Goal: Task Accomplishment & Management: Manage account settings

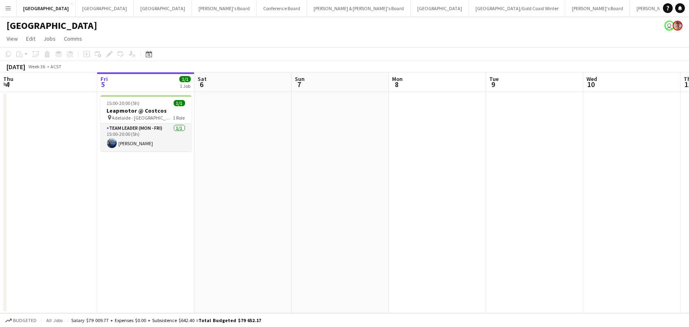
scroll to position [0, 313]
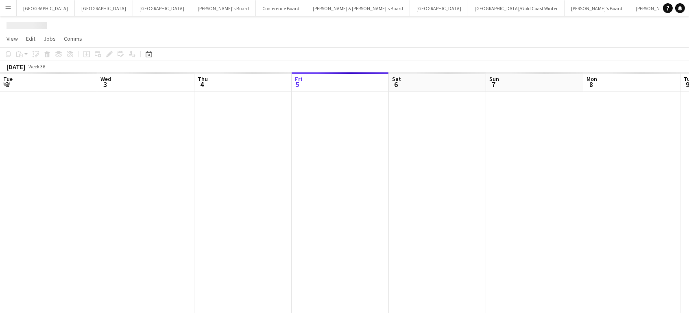
scroll to position [0, 194]
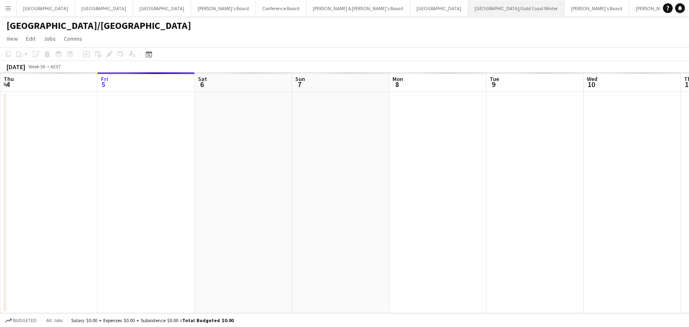
click at [468, 11] on button "[GEOGRAPHIC_DATA]/[GEOGRAPHIC_DATA] Winter Close" at bounding box center [516, 8] width 96 height 16
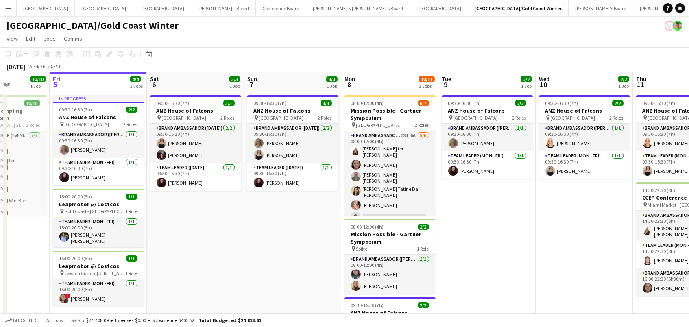
scroll to position [0, 240]
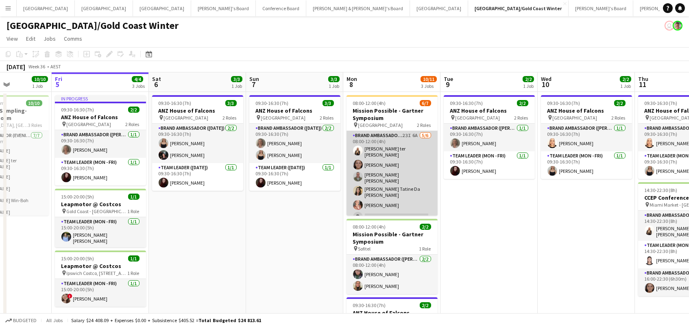
click at [408, 168] on app-card-role "Brand Ambassador (Mon - Fri) 23I 6A [DATE] 08:00-12:00 (4h) [PERSON_NAME] ter […" at bounding box center [392, 178] width 91 height 94
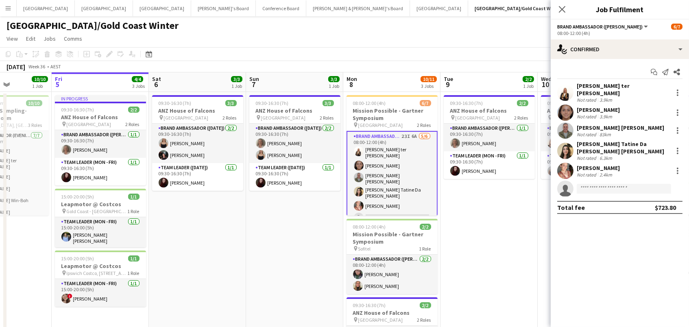
click at [601, 59] on div "Start chat Send notification Share [PERSON_NAME] ter [PERSON_NAME] Not rated 3.…" at bounding box center [620, 139] width 138 height 161
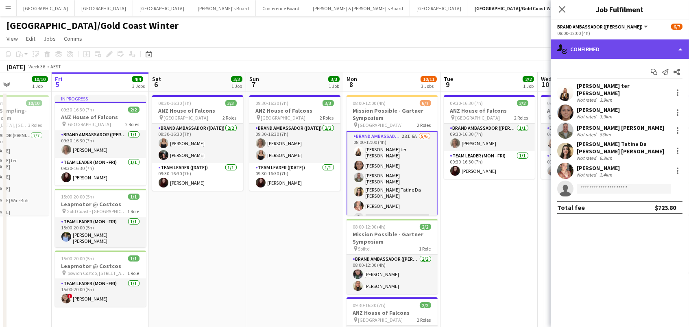
click at [644, 45] on div "single-neutral-actions-check-2 Confirmed" at bounding box center [620, 49] width 138 height 20
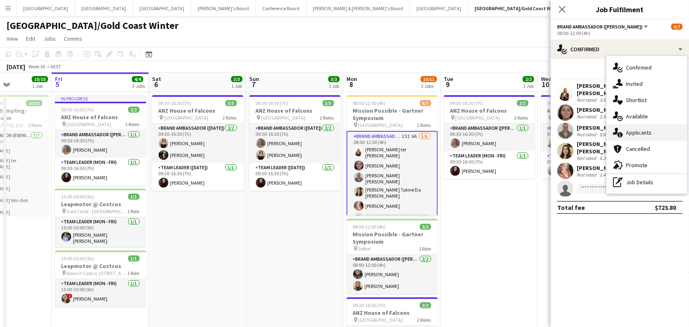
click at [665, 133] on div "single-neutral-actions-information Applicants" at bounding box center [646, 132] width 81 height 16
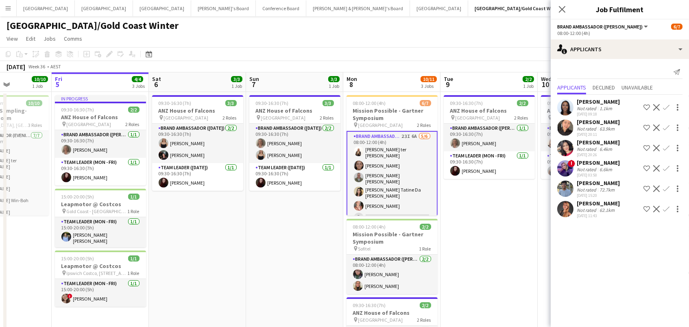
click at [666, 212] on app-icon "Confirm" at bounding box center [666, 209] width 7 height 7
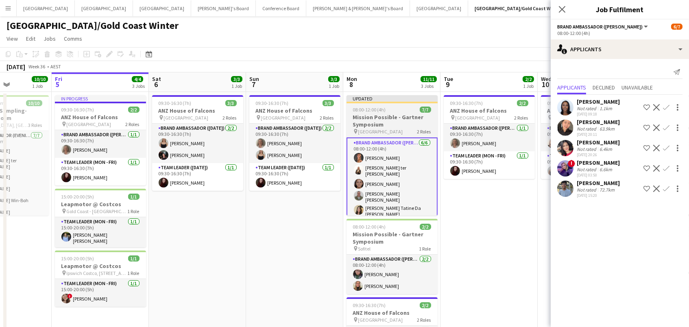
click at [390, 117] on h3 "Mission Possible - Gartner Symposium" at bounding box center [392, 120] width 91 height 15
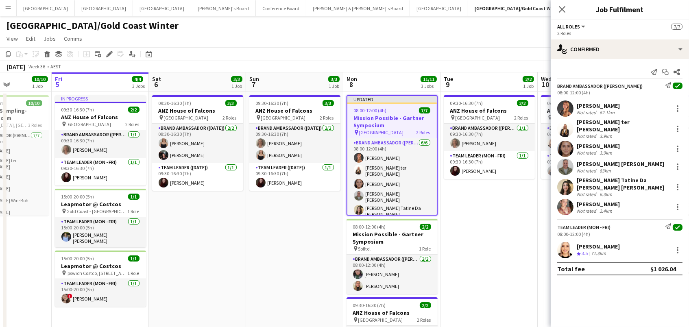
scroll to position [0, 240]
click at [108, 53] on icon at bounding box center [109, 54] width 4 height 4
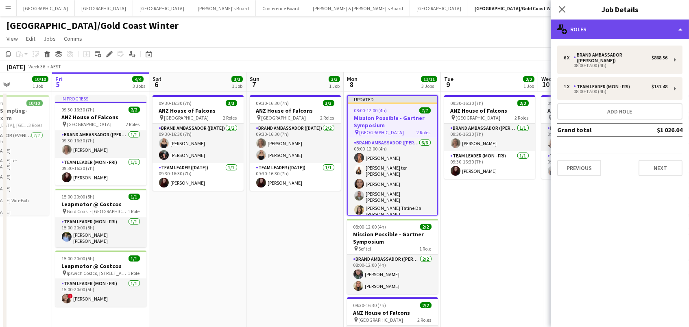
click at [670, 29] on div "multiple-users-add Roles" at bounding box center [620, 30] width 138 height 20
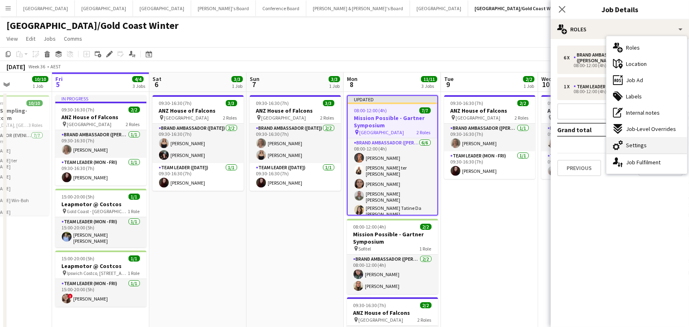
click at [646, 150] on div "cog-double-3 Settings" at bounding box center [646, 145] width 81 height 16
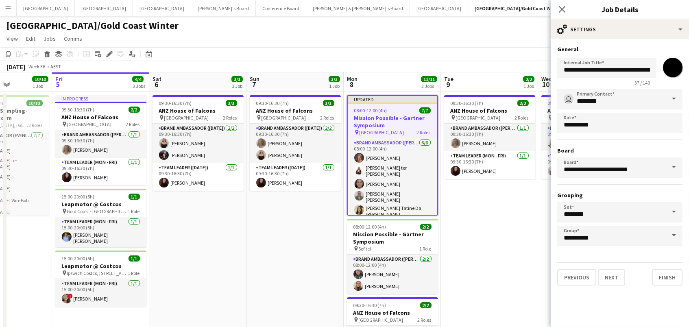
click at [670, 69] on input "*******" at bounding box center [672, 67] width 29 height 29
type input "*******"
drag, startPoint x: 486, startPoint y: 56, endPoint x: 494, endPoint y: 55, distance: 8.6
click at [486, 56] on app-toolbar "Copy Paste Paste Command V Paste with crew Command Shift V Paste linked Job [GE…" at bounding box center [344, 54] width 689 height 14
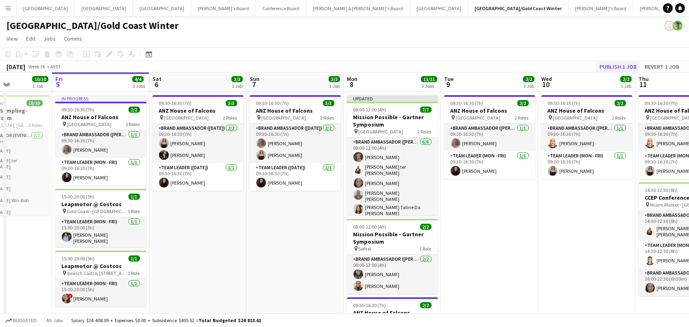
click at [611, 63] on button "Publish 1 job" at bounding box center [618, 66] width 44 height 11
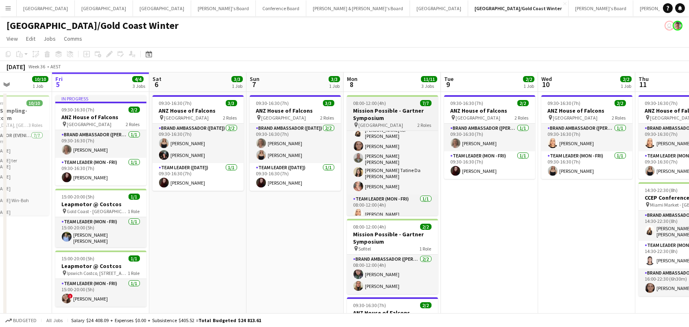
scroll to position [0, 0]
click at [388, 109] on h3 "Mission Possible - Gartner Symposium" at bounding box center [392, 114] width 91 height 15
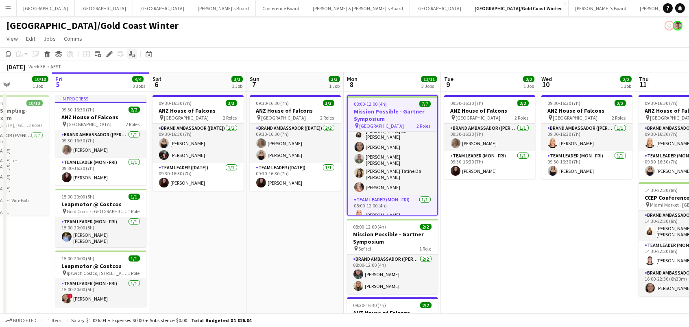
click at [129, 52] on icon "Applicants" at bounding box center [132, 54] width 7 height 7
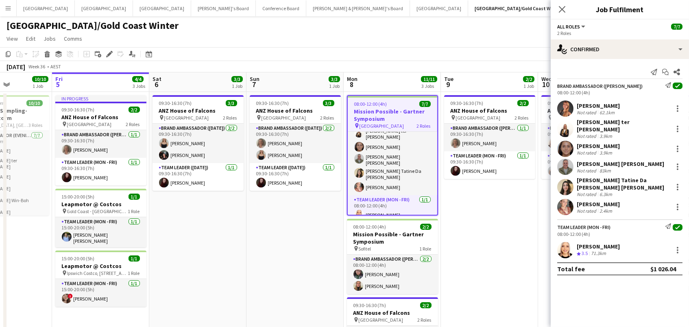
scroll to position [0, 0]
drag, startPoint x: 556, startPoint y: 66, endPoint x: 626, endPoint y: 66, distance: 69.6
click at [626, 66] on div "Send notification Start chat Share Brand Ambassador (Mon - Fri) Send notificati…" at bounding box center [620, 170] width 138 height 222
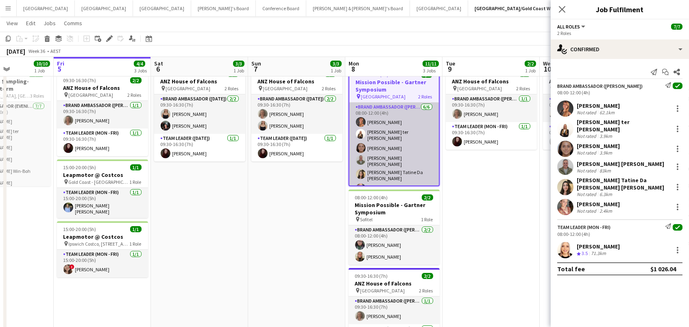
scroll to position [0, 0]
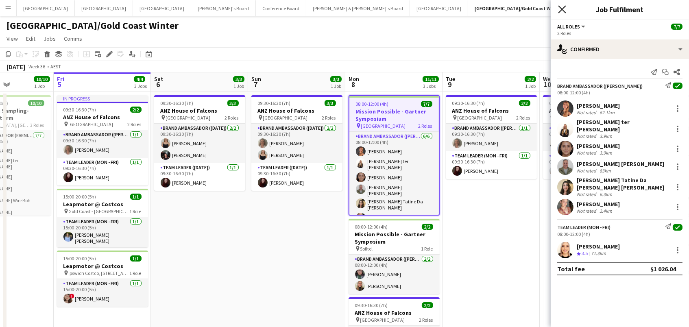
click at [564, 9] on icon "Close pop-in" at bounding box center [562, 9] width 8 height 8
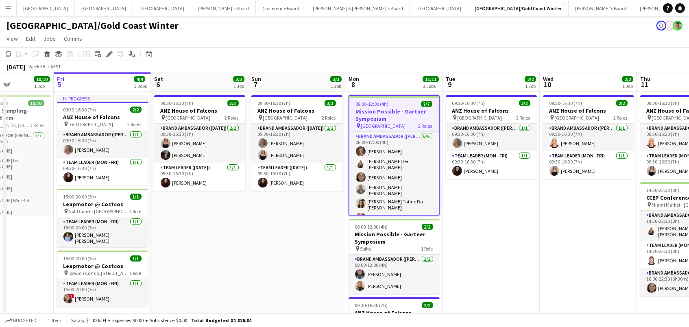
click at [298, 285] on app-date-cell "09:30-16:30 (7h) 3/3 ANZ House of Falcons pin Brisbane 2 Roles Brand Ambassador…" at bounding box center [296, 245] width 97 height 307
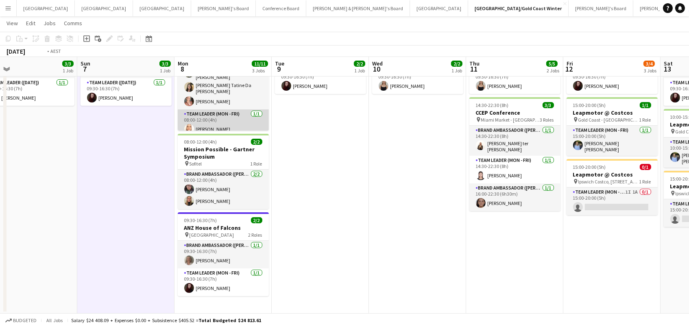
scroll to position [0, 241]
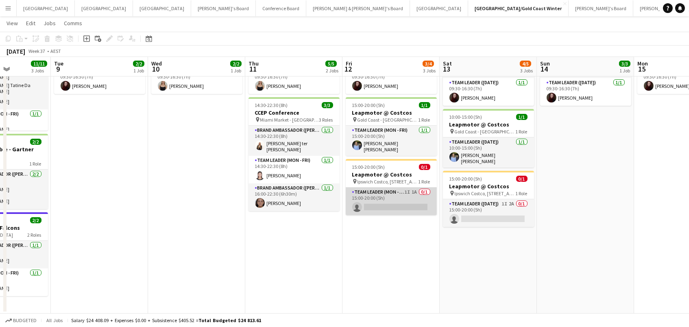
click at [408, 198] on app-card-role "Team Leader (Mon - Fri) 1I 1A 0/1 15:00-20:00 (5h) single-neutral-actions" at bounding box center [391, 202] width 91 height 28
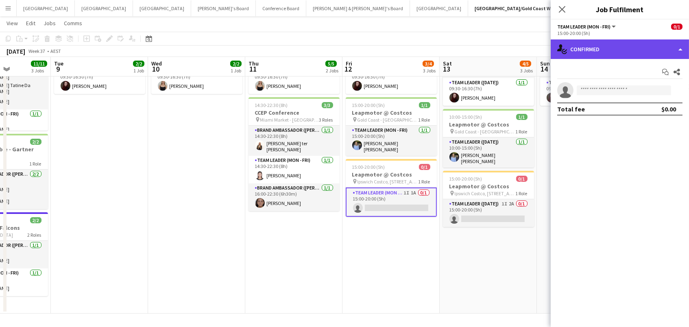
click at [588, 53] on div "single-neutral-actions-check-2 Confirmed" at bounding box center [620, 49] width 138 height 20
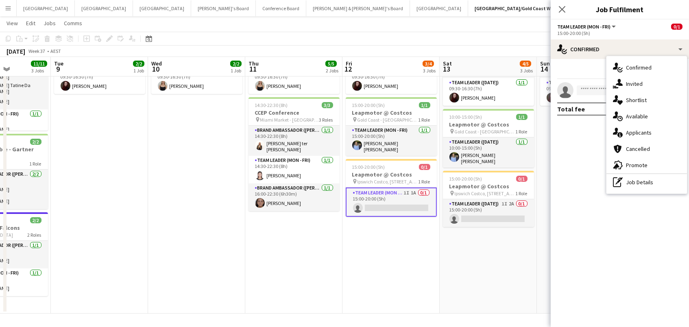
drag, startPoint x: 627, startPoint y: 133, endPoint x: 584, endPoint y: 142, distance: 43.6
click at [627, 133] on span "Applicants" at bounding box center [639, 132] width 26 height 7
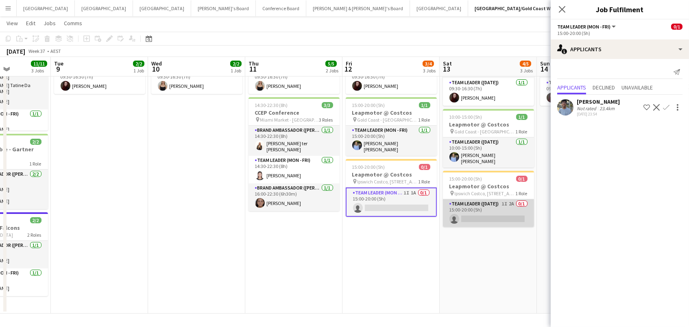
click at [492, 208] on app-card-role "Team Leader ([DATE]) 1I 2A 0/1 15:00-20:00 (5h) single-neutral-actions" at bounding box center [488, 213] width 91 height 28
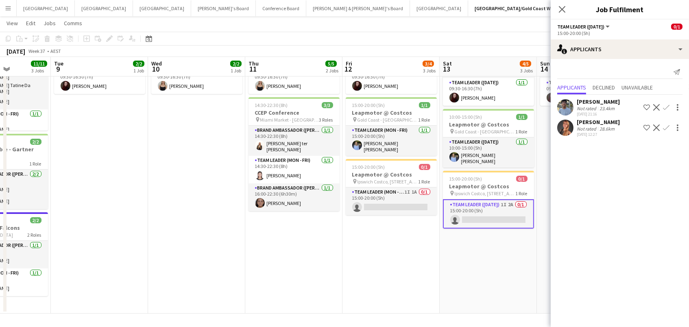
click at [665, 124] on app-icon "Confirm" at bounding box center [666, 127] width 7 height 7
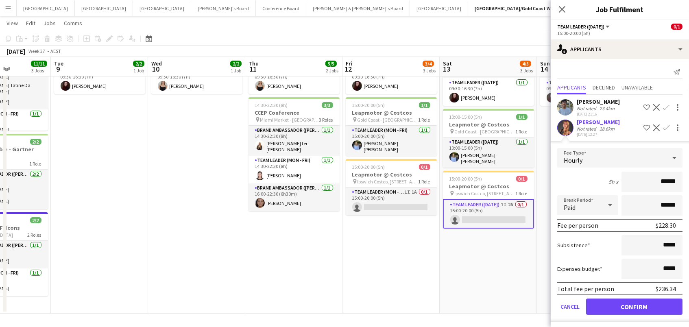
click at [634, 304] on button "Confirm" at bounding box center [634, 307] width 96 height 16
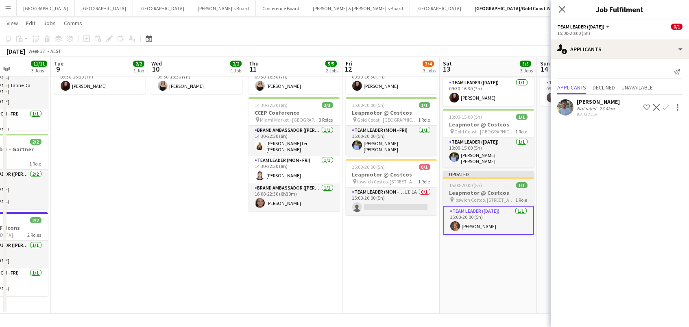
click at [467, 199] on span "Ipswich Costco, [STREET_ADDRESS]" at bounding box center [485, 200] width 61 height 6
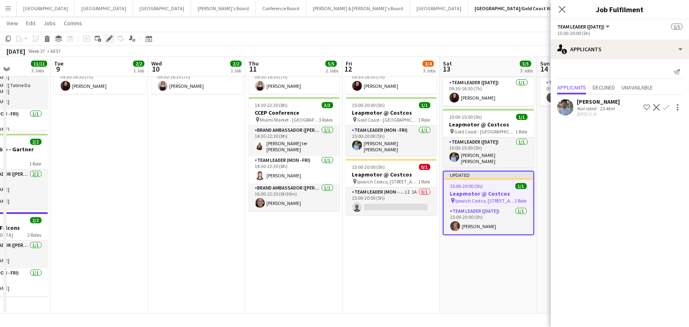
click at [110, 40] on icon "Edit" at bounding box center [109, 38] width 7 height 7
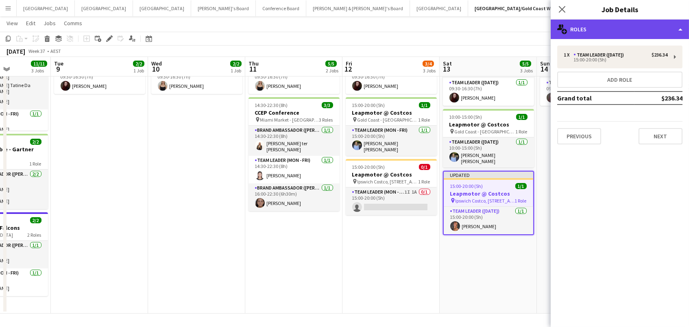
click at [633, 36] on div "multiple-users-add Roles" at bounding box center [620, 30] width 138 height 20
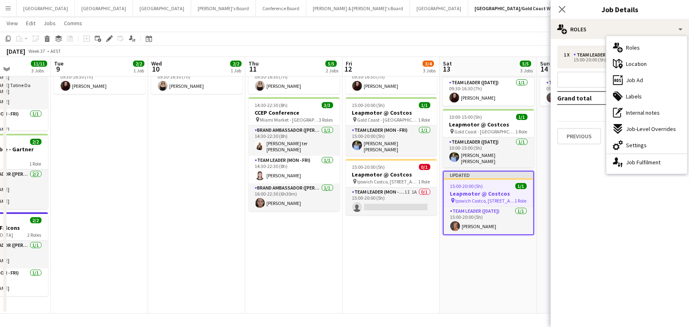
drag, startPoint x: 654, startPoint y: 142, endPoint x: 657, endPoint y: 134, distance: 8.0
click at [654, 142] on div "cog-double-3 Settings" at bounding box center [646, 145] width 81 height 16
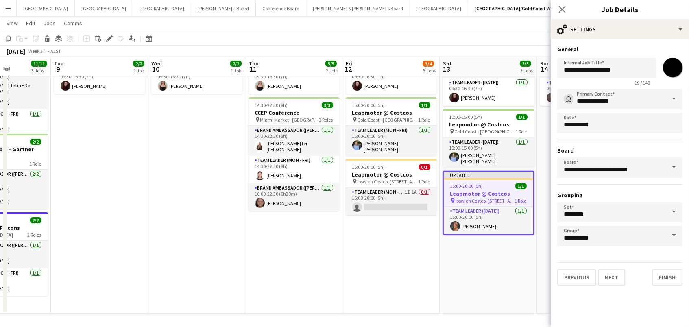
click at [675, 65] on input "*******" at bounding box center [672, 67] width 29 height 29
drag, startPoint x: 523, startPoint y: 40, endPoint x: 601, endPoint y: 53, distance: 78.8
click at [524, 40] on app-toolbar "Copy Paste Paste Command V Paste with crew Command Shift V Paste linked Job [GE…" at bounding box center [344, 39] width 689 height 14
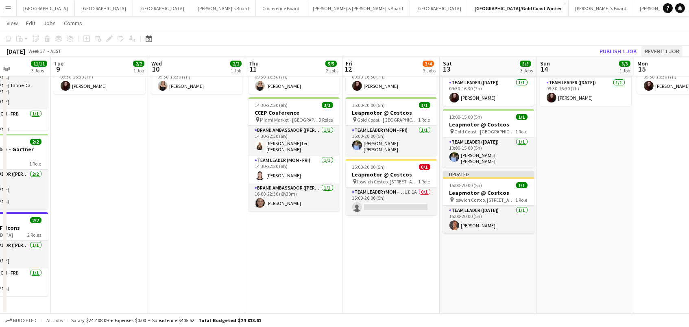
click at [668, 50] on button "Revert 1 job" at bounding box center [661, 51] width 41 height 11
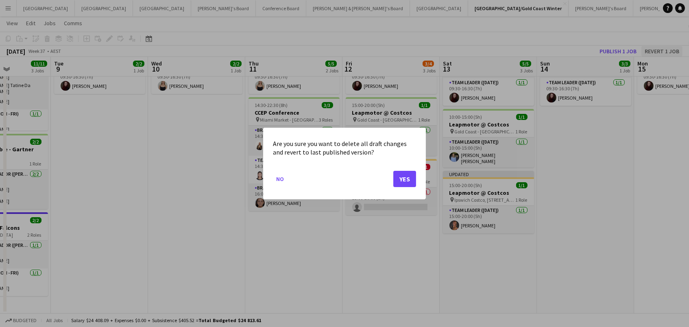
scroll to position [0, 0]
click at [400, 180] on button "Yes" at bounding box center [404, 179] width 23 height 16
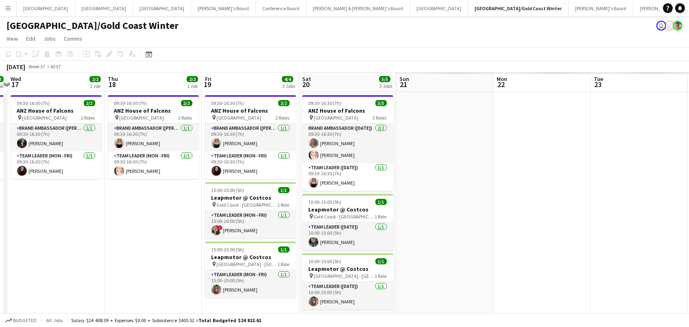
scroll to position [0, 302]
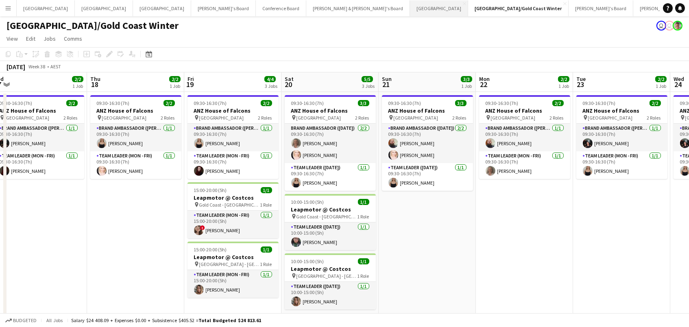
click at [410, 11] on button "Sydney Close" at bounding box center [439, 8] width 58 height 16
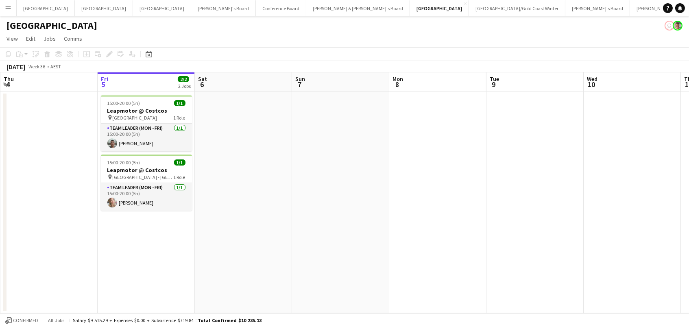
scroll to position [0, 194]
click at [133, 6] on button "Melbourne Close" at bounding box center [162, 8] width 58 height 16
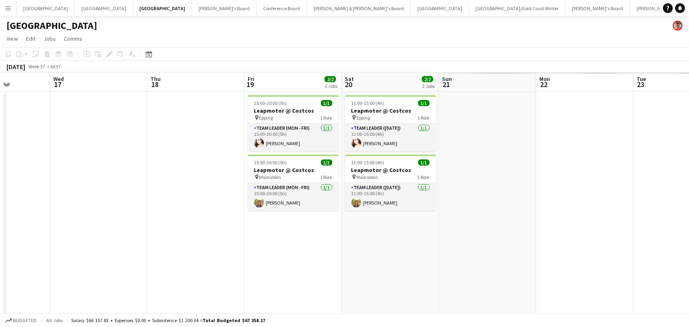
scroll to position [0, 260]
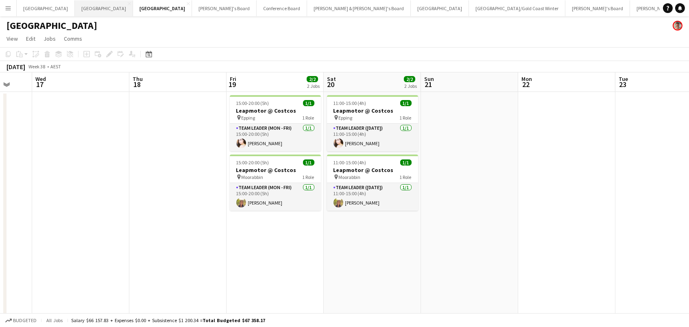
click at [75, 7] on button "Perth Close" at bounding box center [104, 8] width 58 height 16
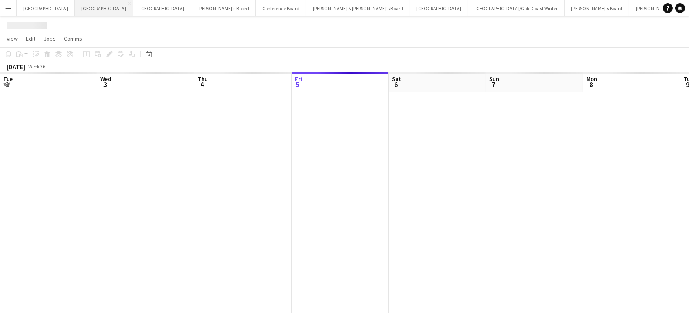
scroll to position [0, 194]
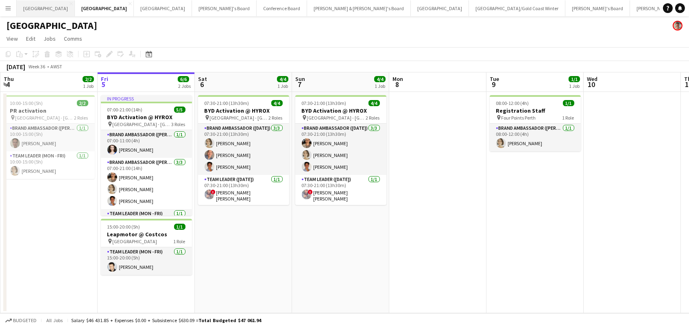
click at [37, 6] on button "Adelaide Close" at bounding box center [46, 8] width 58 height 16
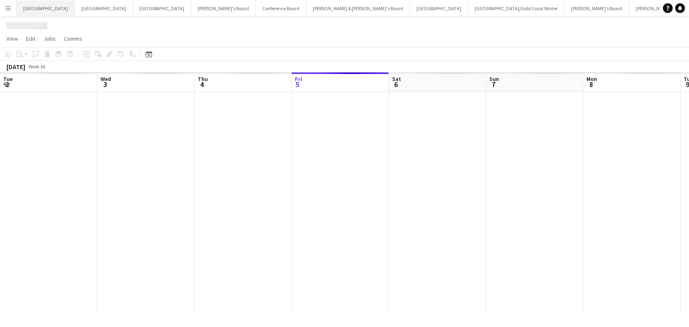
scroll to position [0, 194]
